Goal: Communication & Community: Ask a question

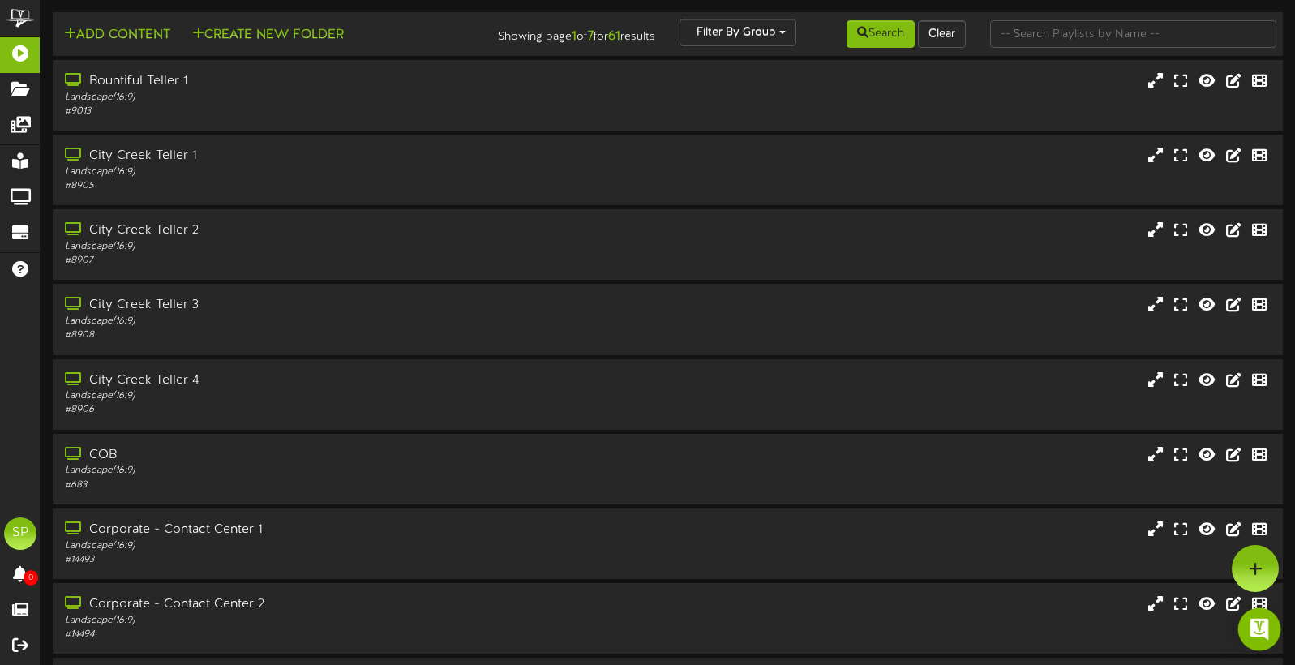
click at [1264, 631] on img "Open Intercom Messenger" at bounding box center [1259, 629] width 21 height 21
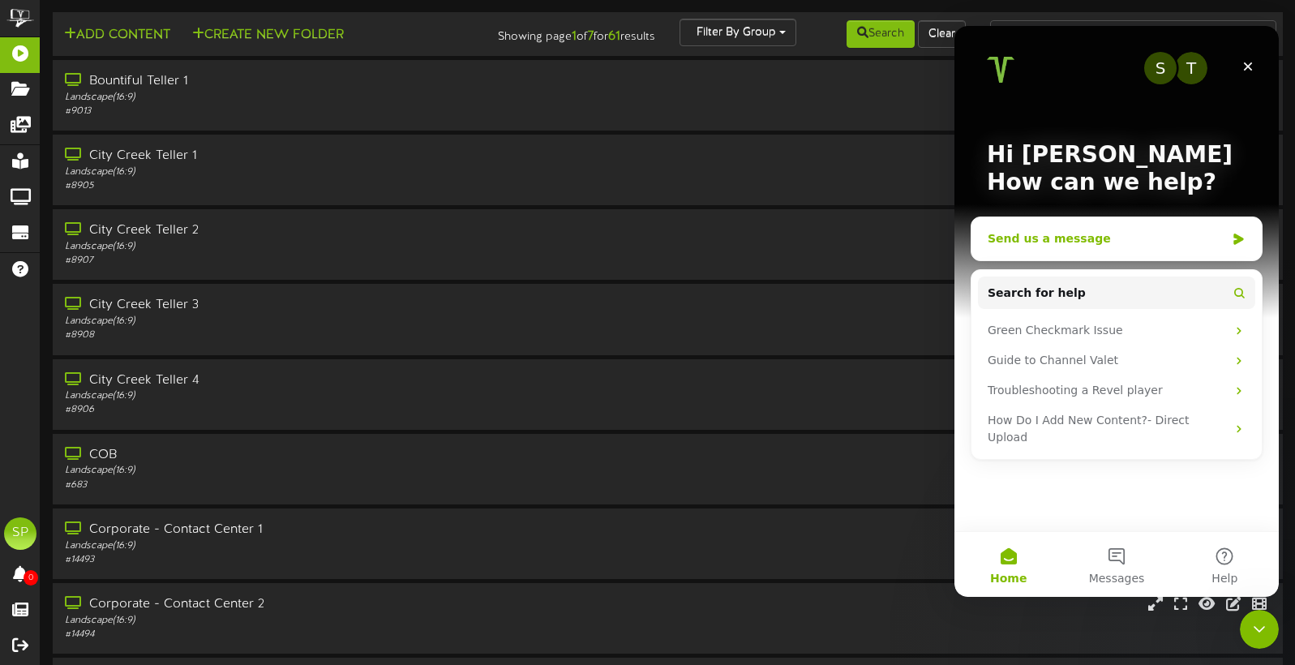
click at [1041, 238] on div "Send us a message" at bounding box center [1107, 238] width 238 height 17
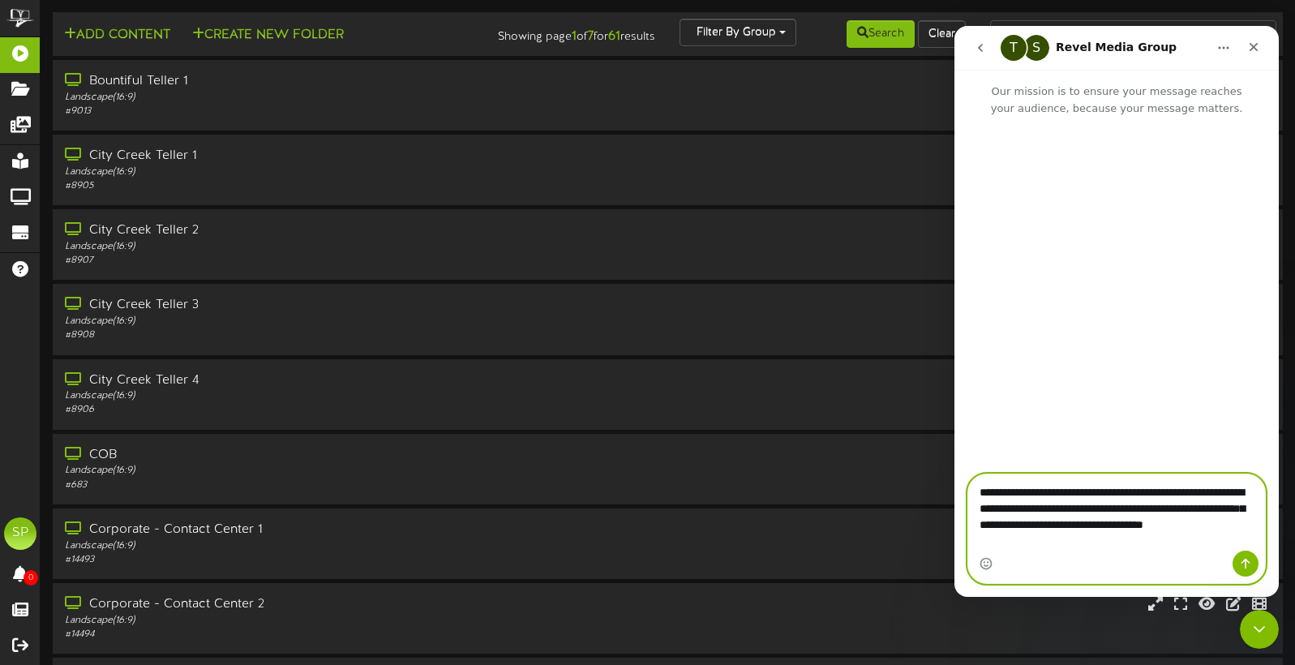
type textarea "**********"
click at [1248, 563] on icon "Send a message…" at bounding box center [1245, 563] width 13 height 13
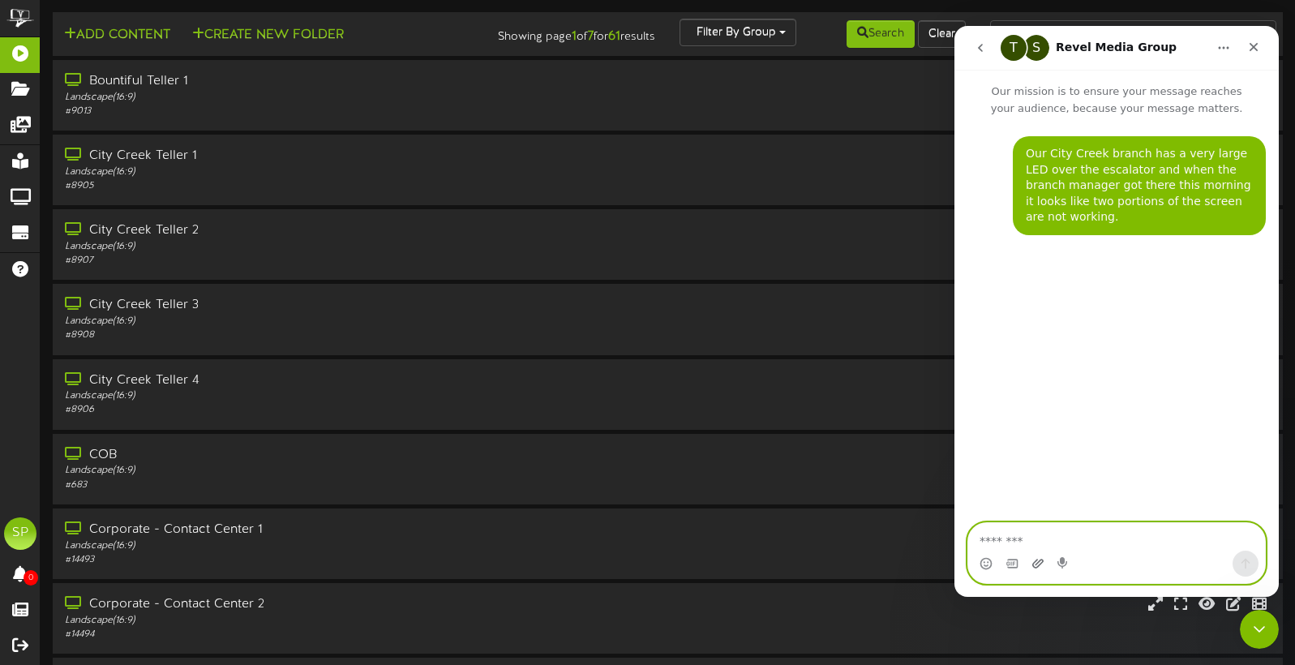
click at [1034, 562] on icon "Upload attachment" at bounding box center [1037, 563] width 11 height 9
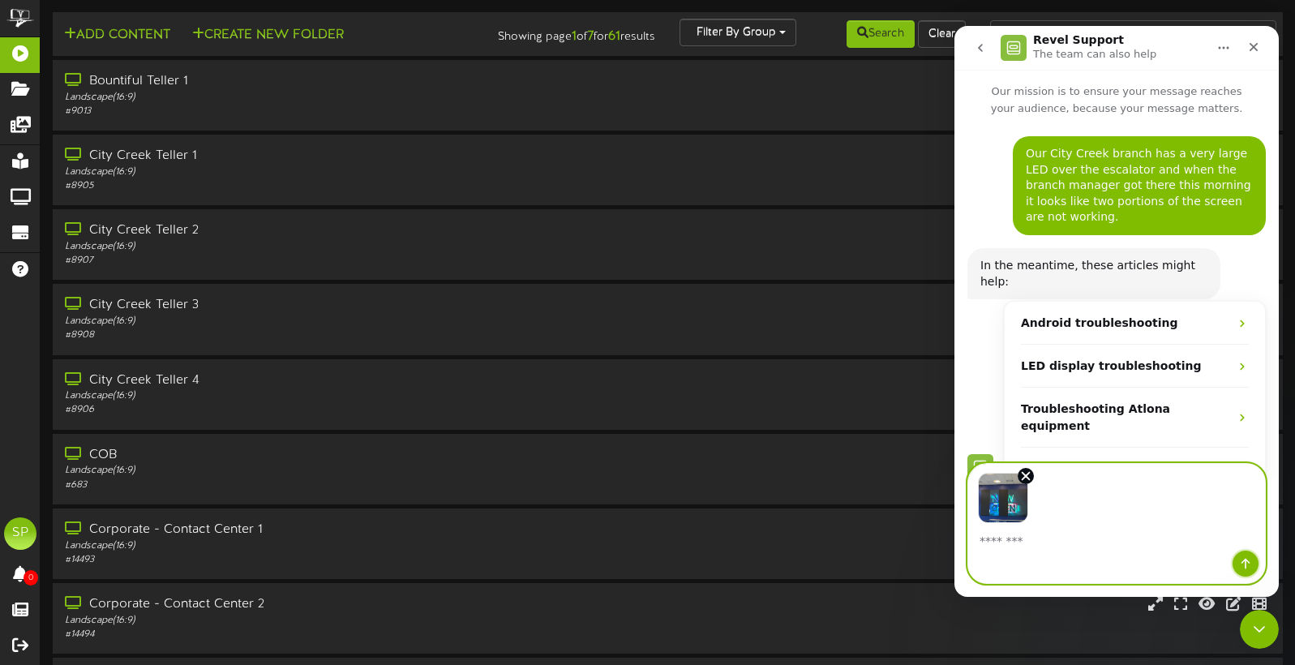
click at [1246, 560] on icon "Send a message…" at bounding box center [1245, 563] width 13 height 13
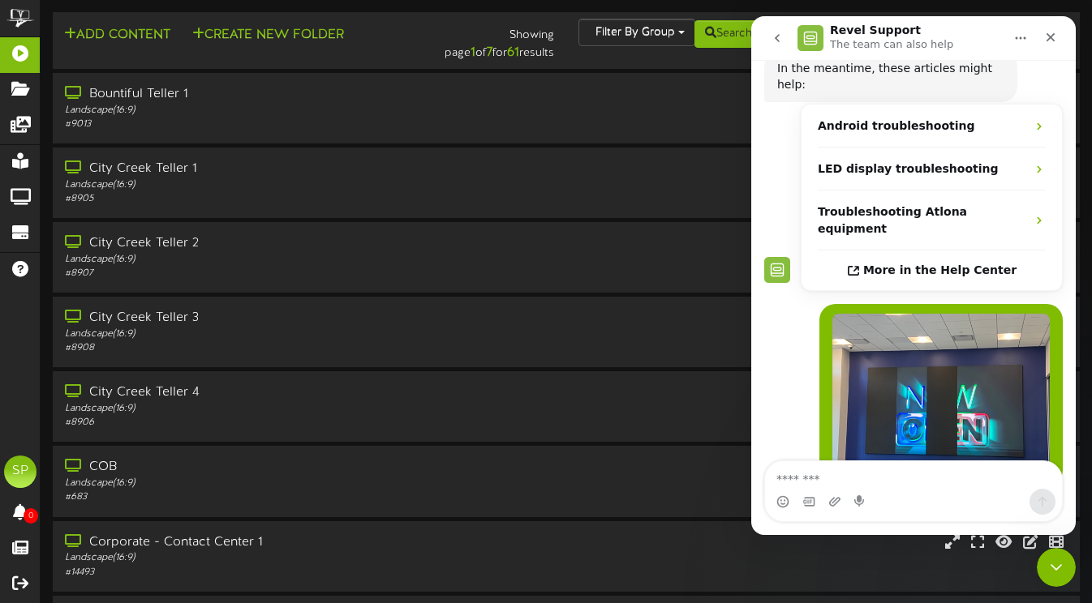
scroll to position [182, 0]
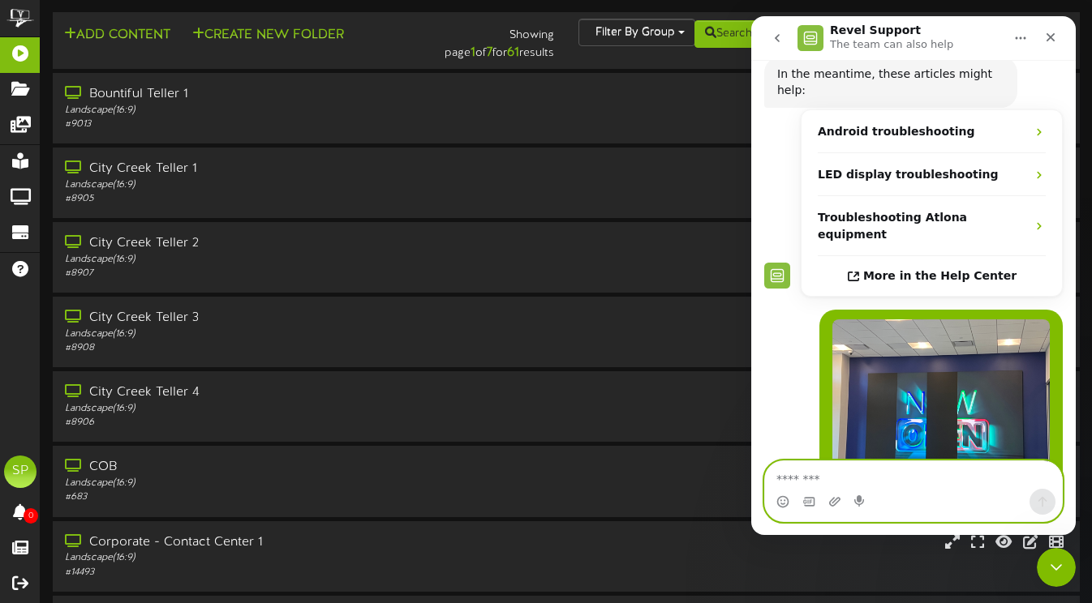
click at [813, 480] on textarea "Message…" at bounding box center [913, 475] width 297 height 28
type textarea "***"
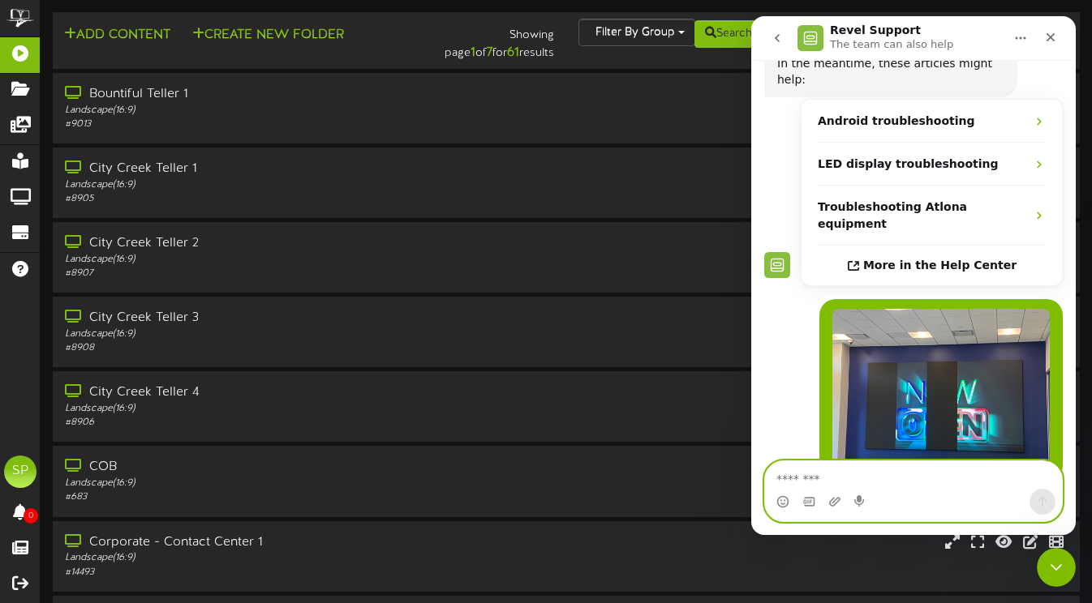
scroll to position [230, 0]
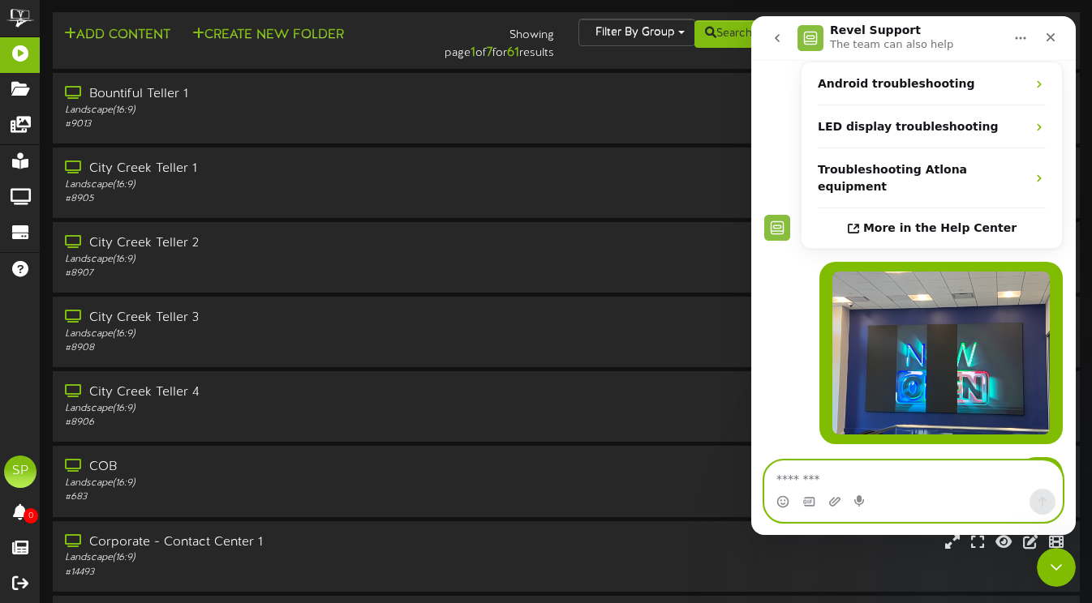
click at [798, 478] on textarea "Message…" at bounding box center [913, 475] width 297 height 28
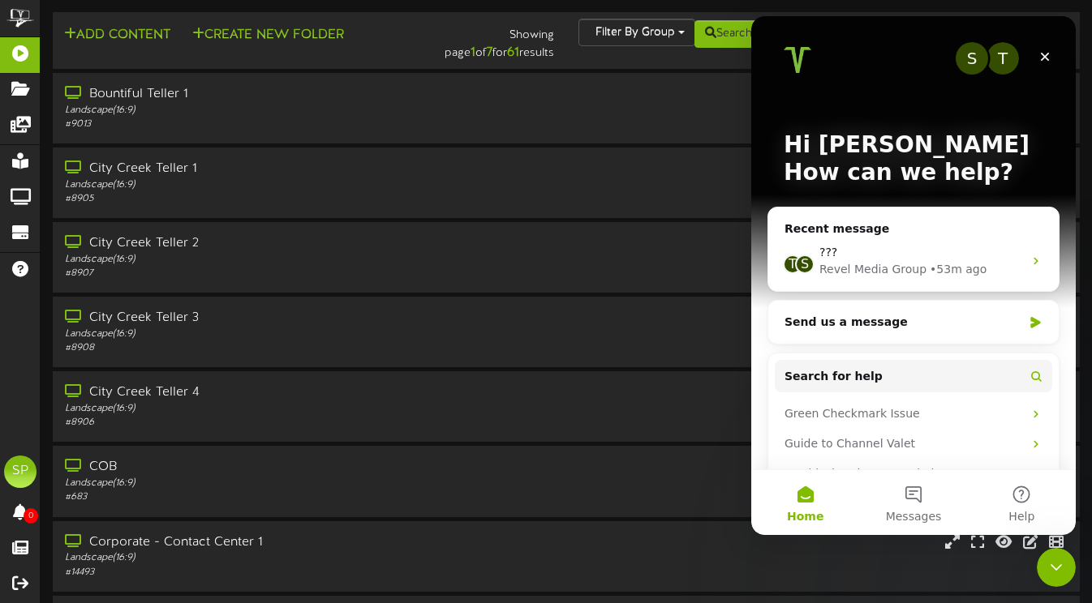
scroll to position [0, 0]
